Goal: Information Seeking & Learning: Learn about a topic

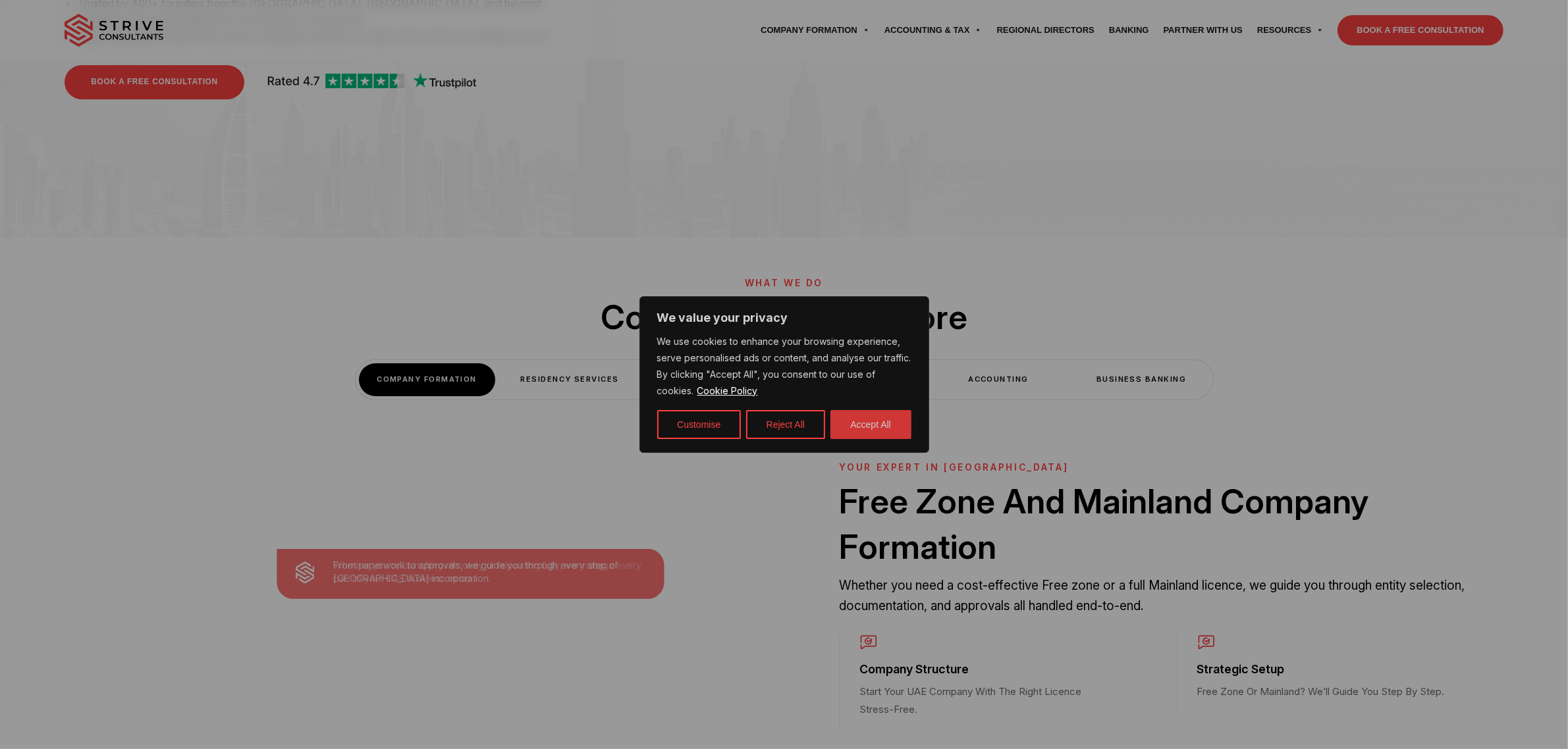
click at [887, 426] on button "Accept All" at bounding box center [870, 424] width 81 height 29
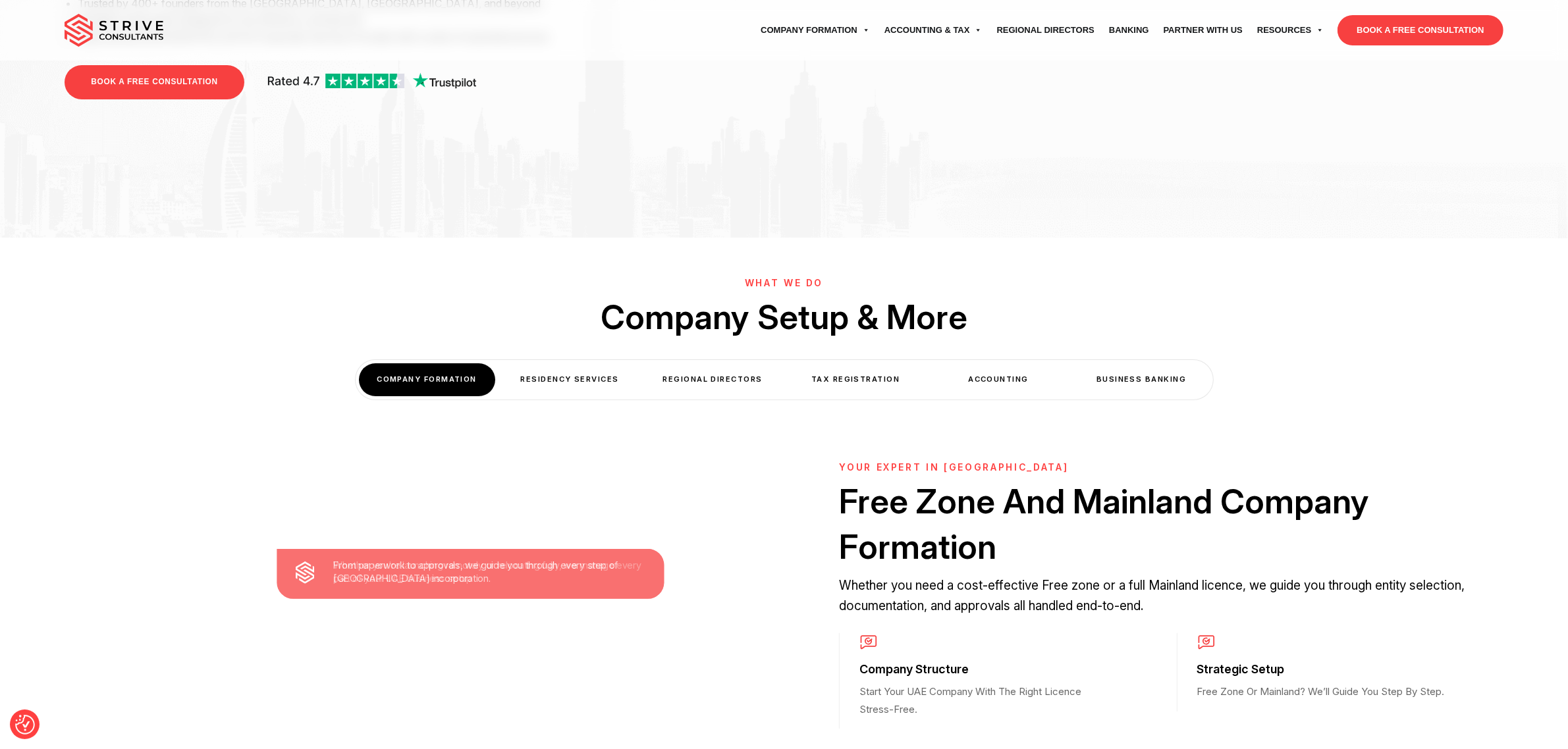
click at [1010, 383] on div "Accounting" at bounding box center [999, 379] width 136 height 32
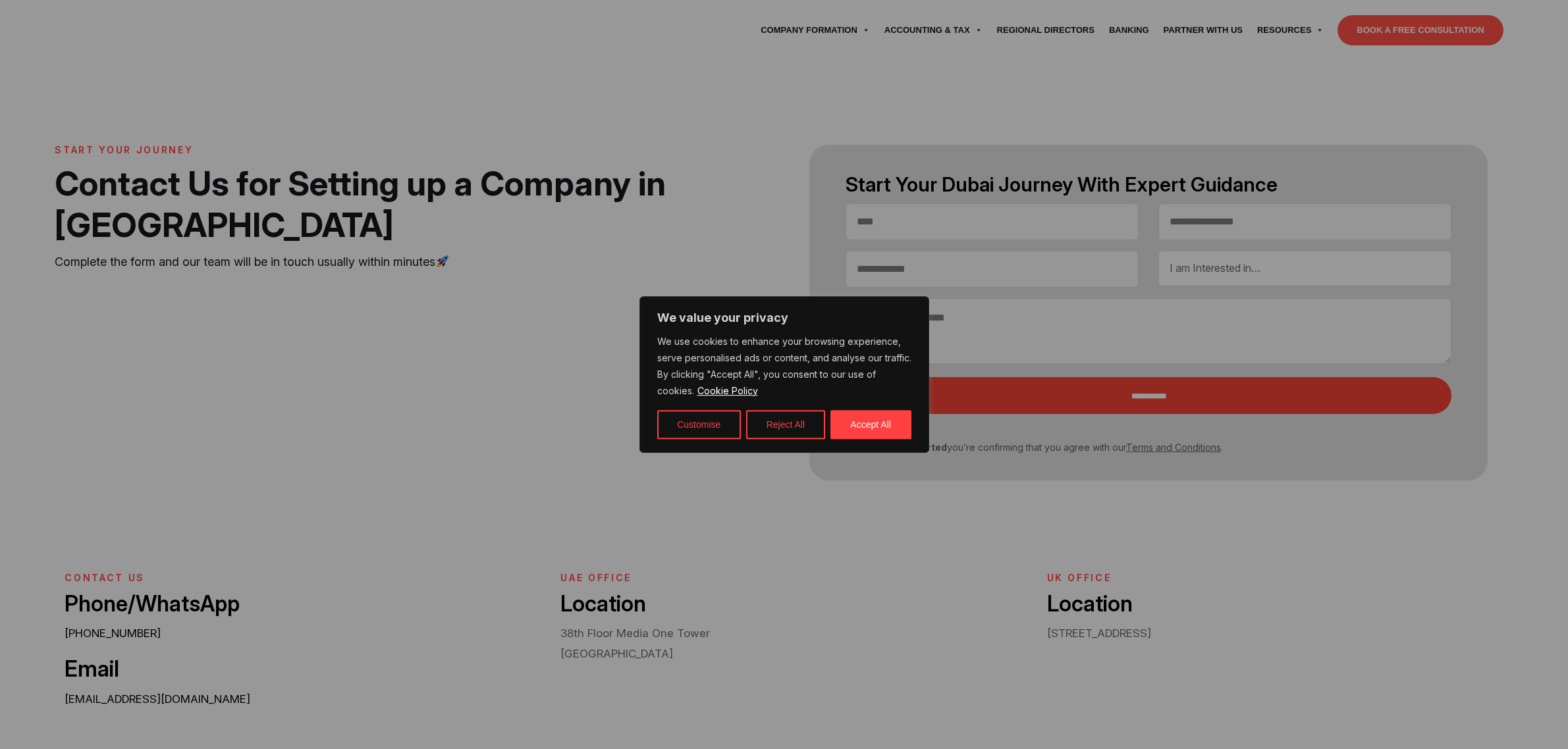
select select "Contact form"
